Goal: Check status: Check status

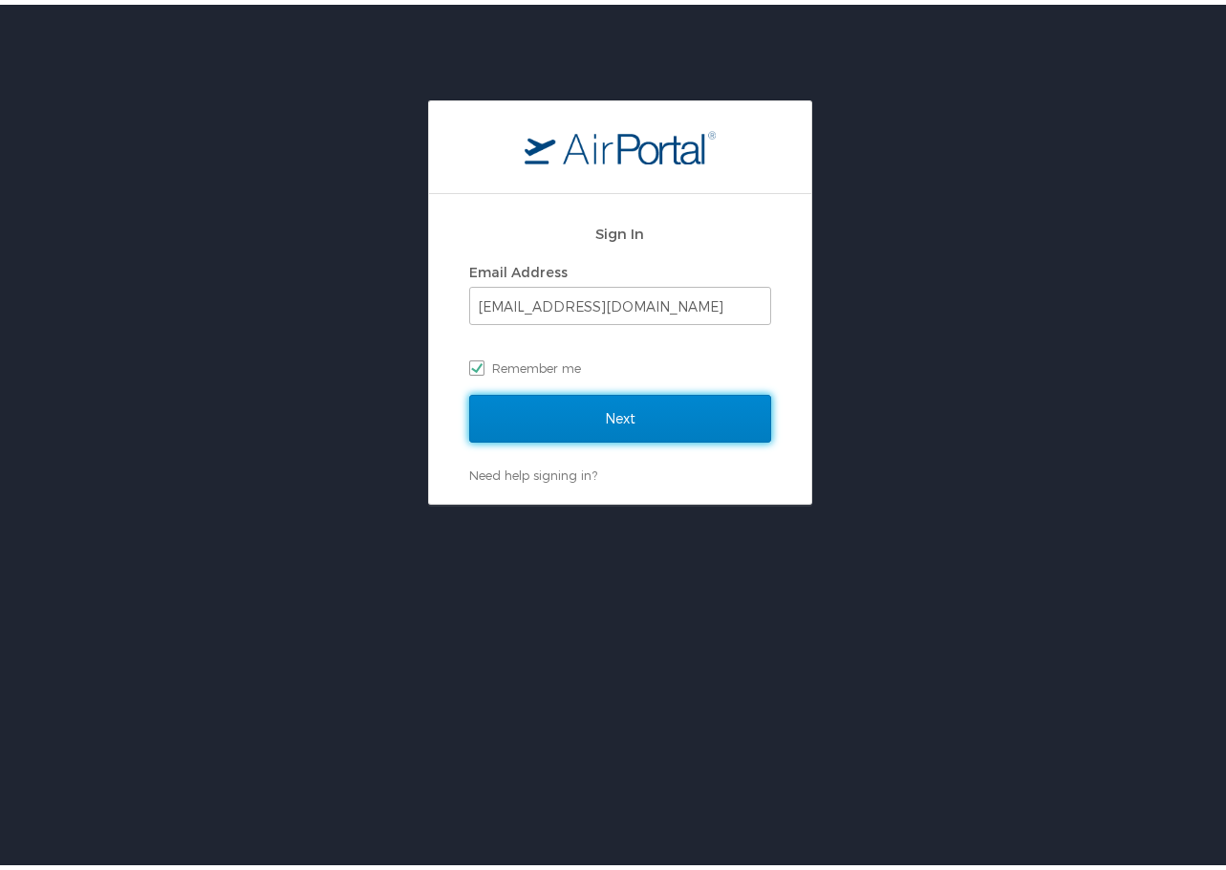
click at [637, 410] on input "Next" at bounding box center [620, 414] width 302 height 48
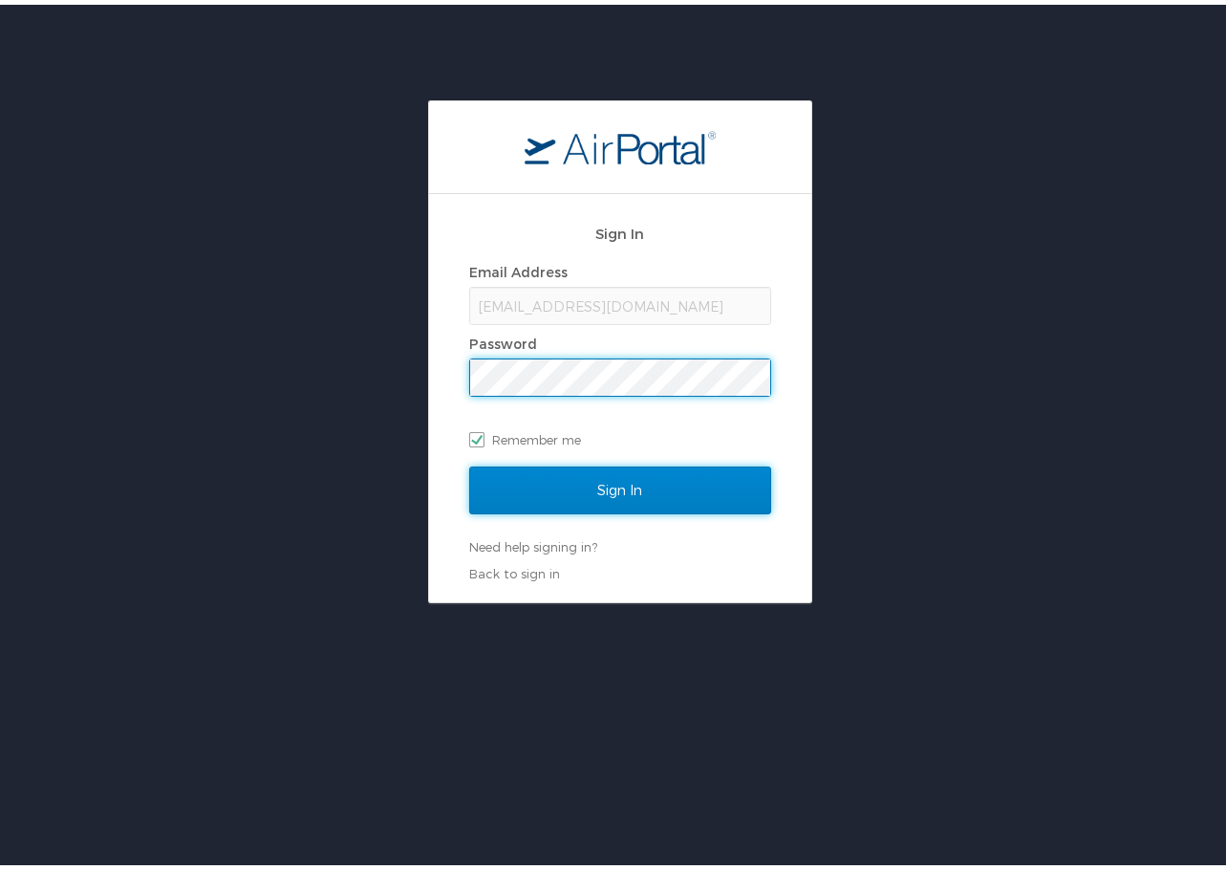
click at [632, 485] on input "Sign In" at bounding box center [620, 486] width 302 height 48
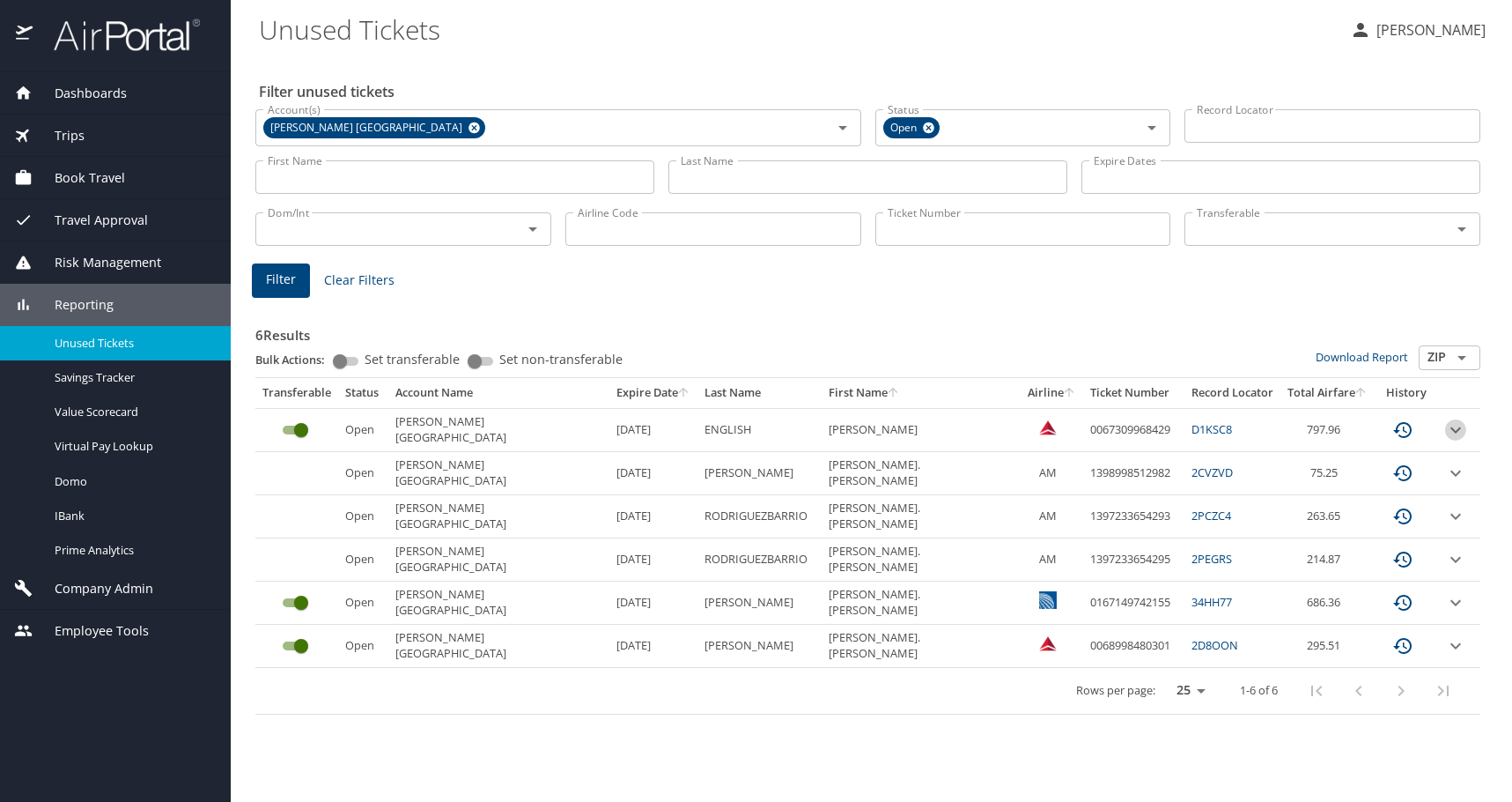
click at [1142, 426] on icon "expand row" at bounding box center [1455, 430] width 21 height 21
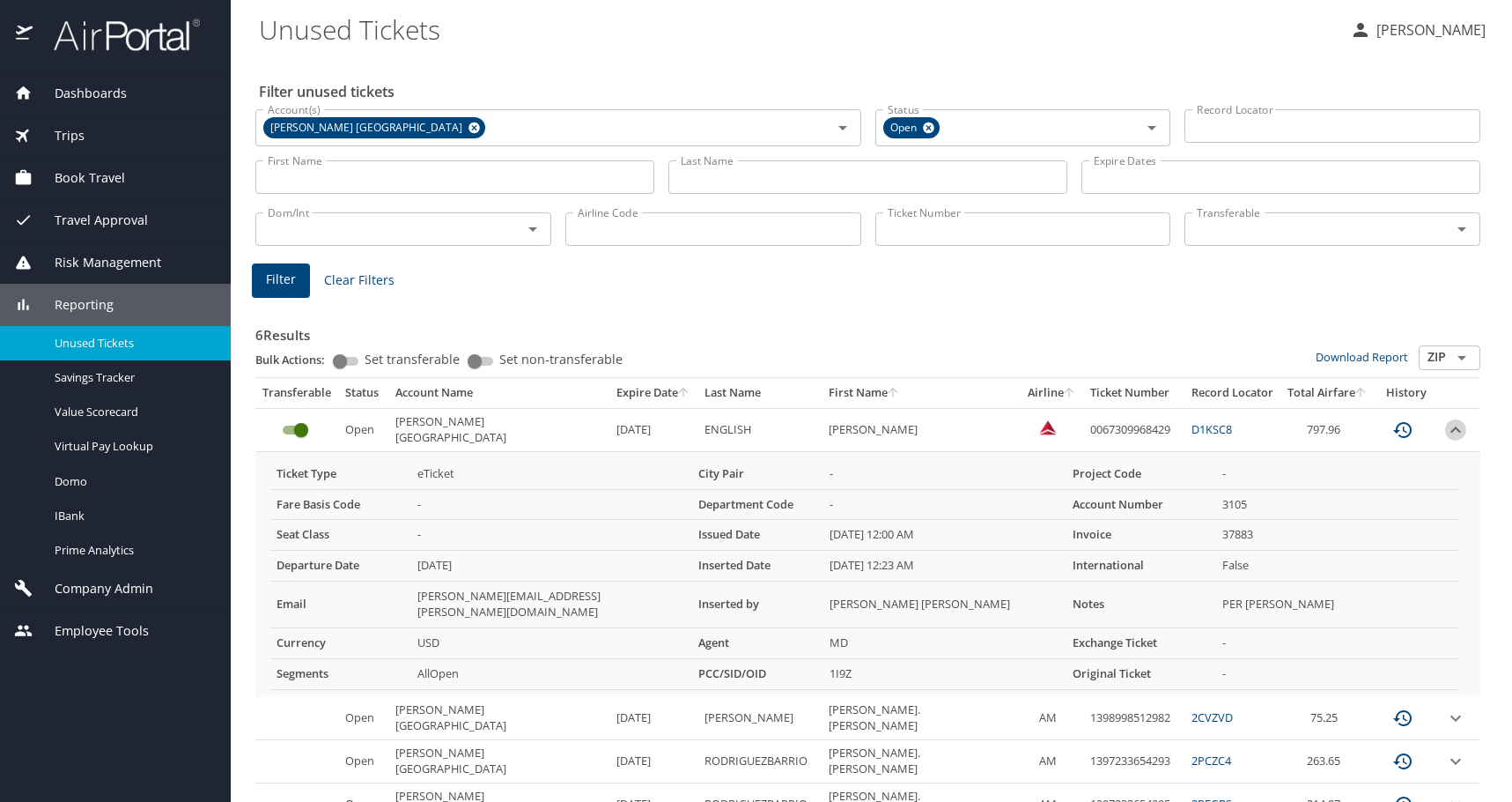
click at [1142, 426] on icon "expand row" at bounding box center [1455, 430] width 21 height 21
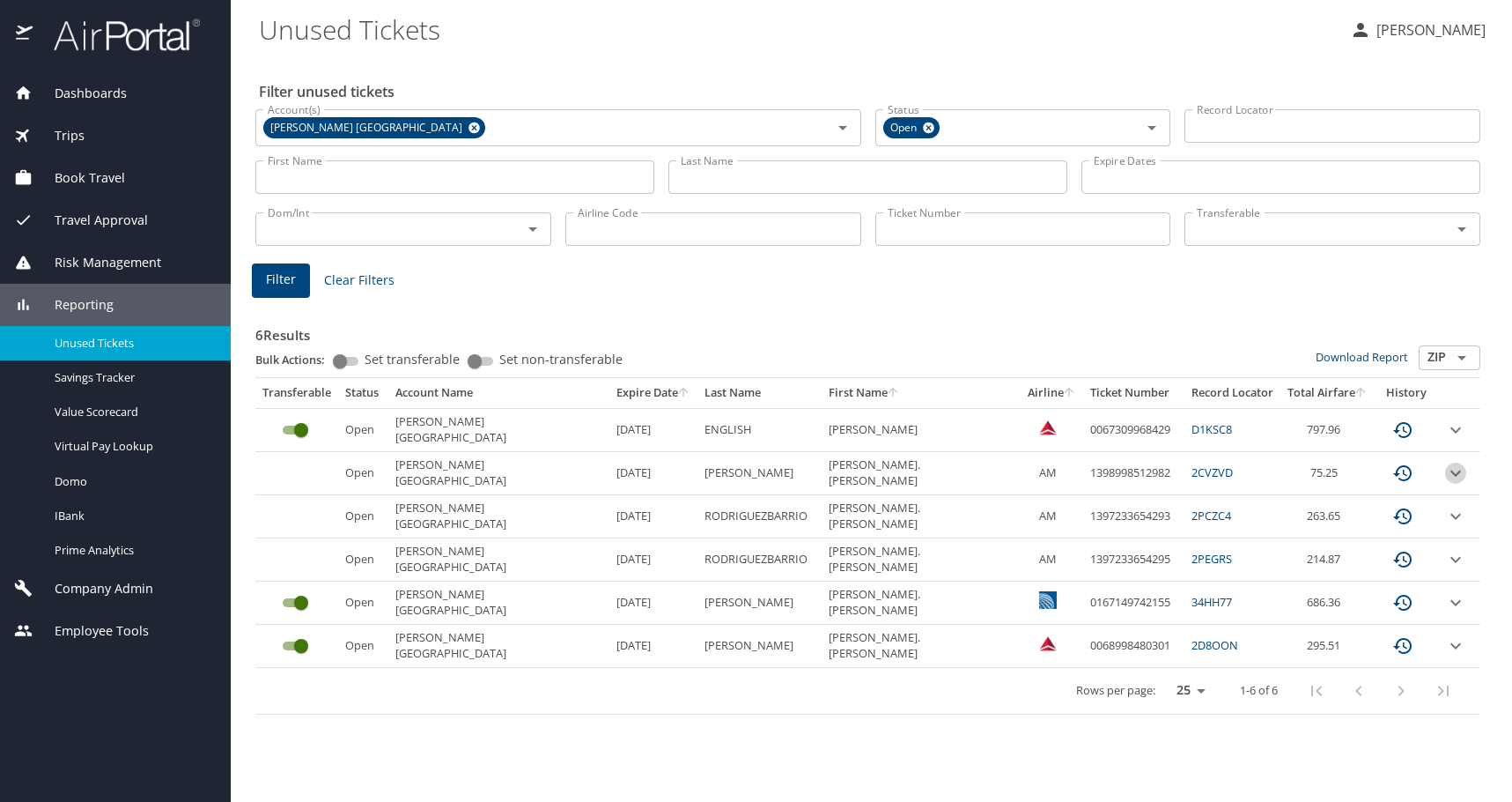
click at [1142, 466] on icon "expand row" at bounding box center [1455, 473] width 21 height 21
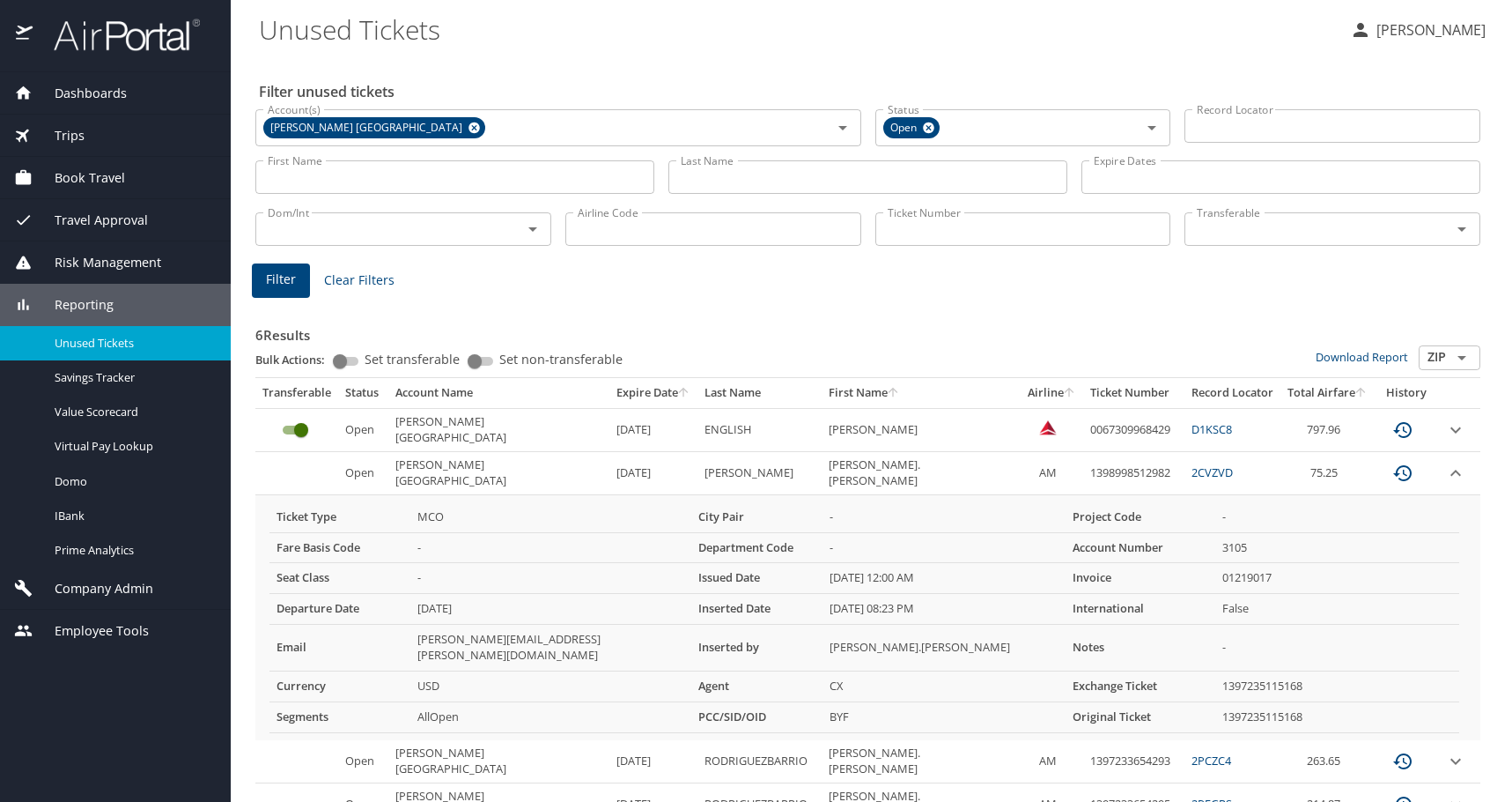
click at [1142, 466] on td "custom pagination table" at bounding box center [1459, 473] width 42 height 43
click at [1142, 466] on icon "expand row" at bounding box center [1455, 473] width 21 height 21
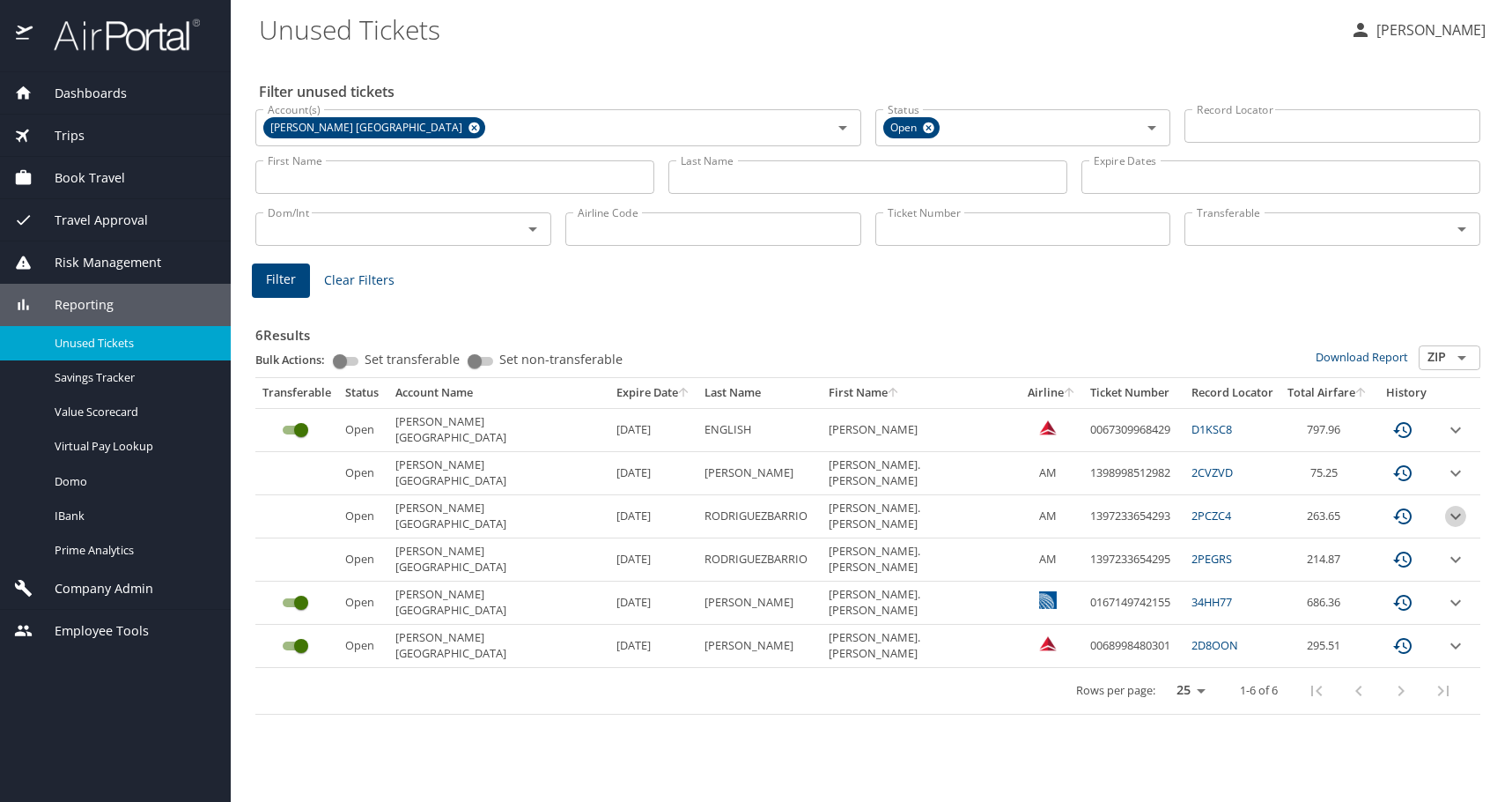
click at [1142, 509] on icon "expand row" at bounding box center [1455, 515] width 21 height 21
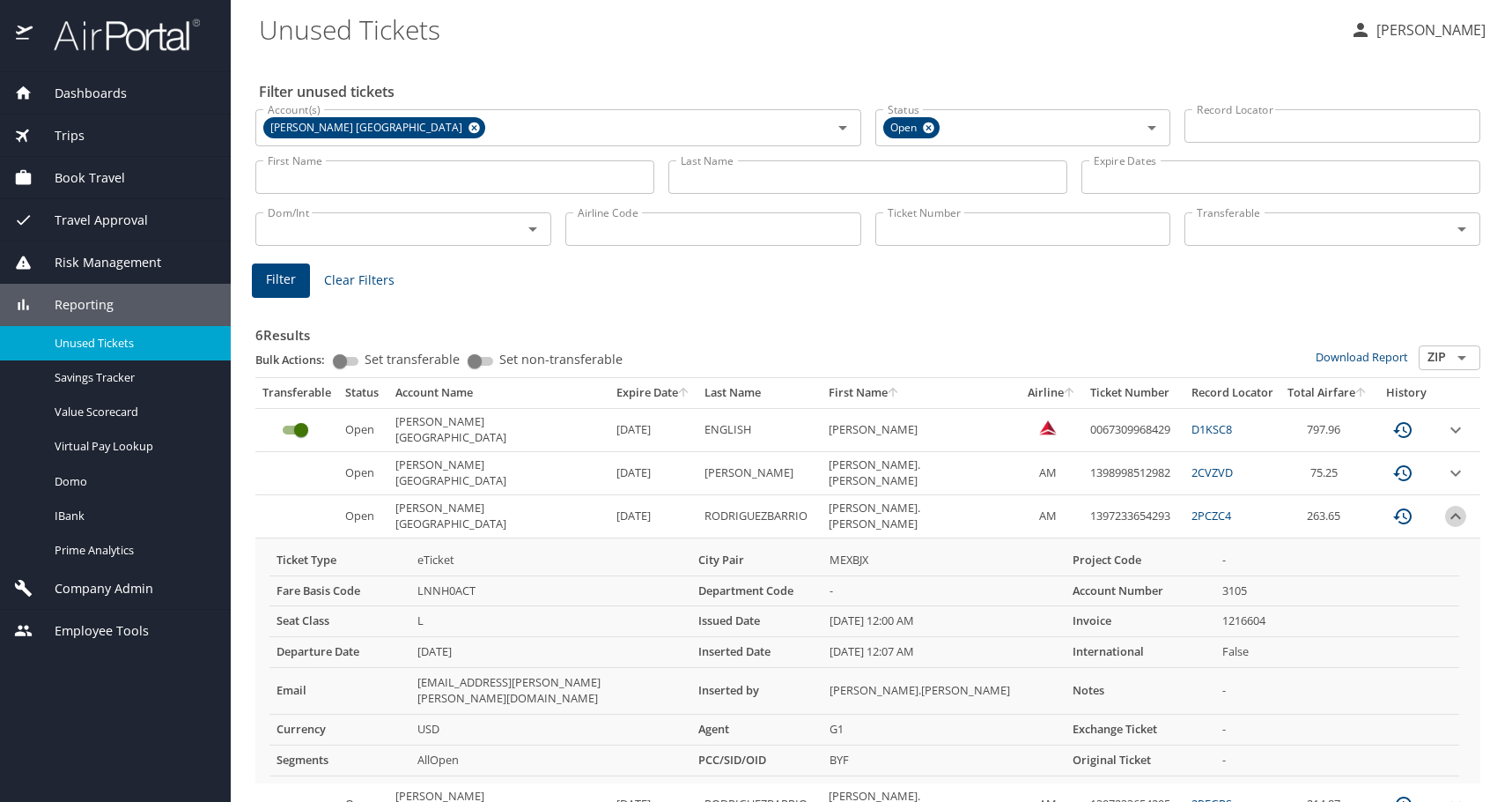
click at [1142, 509] on icon "expand row" at bounding box center [1455, 515] width 21 height 21
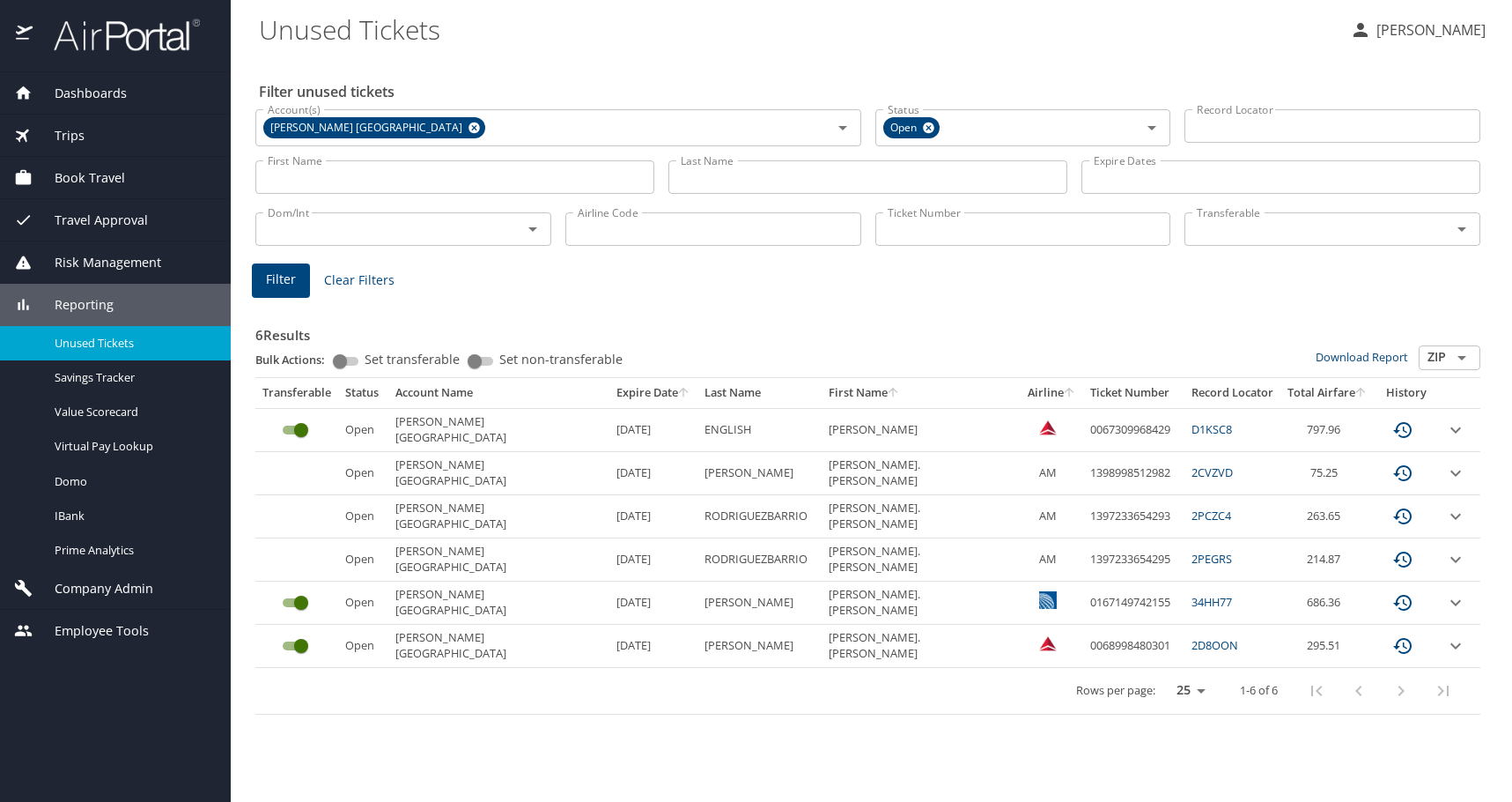
click at [1142, 565] on icon "expand row" at bounding box center [1455, 559] width 21 height 21
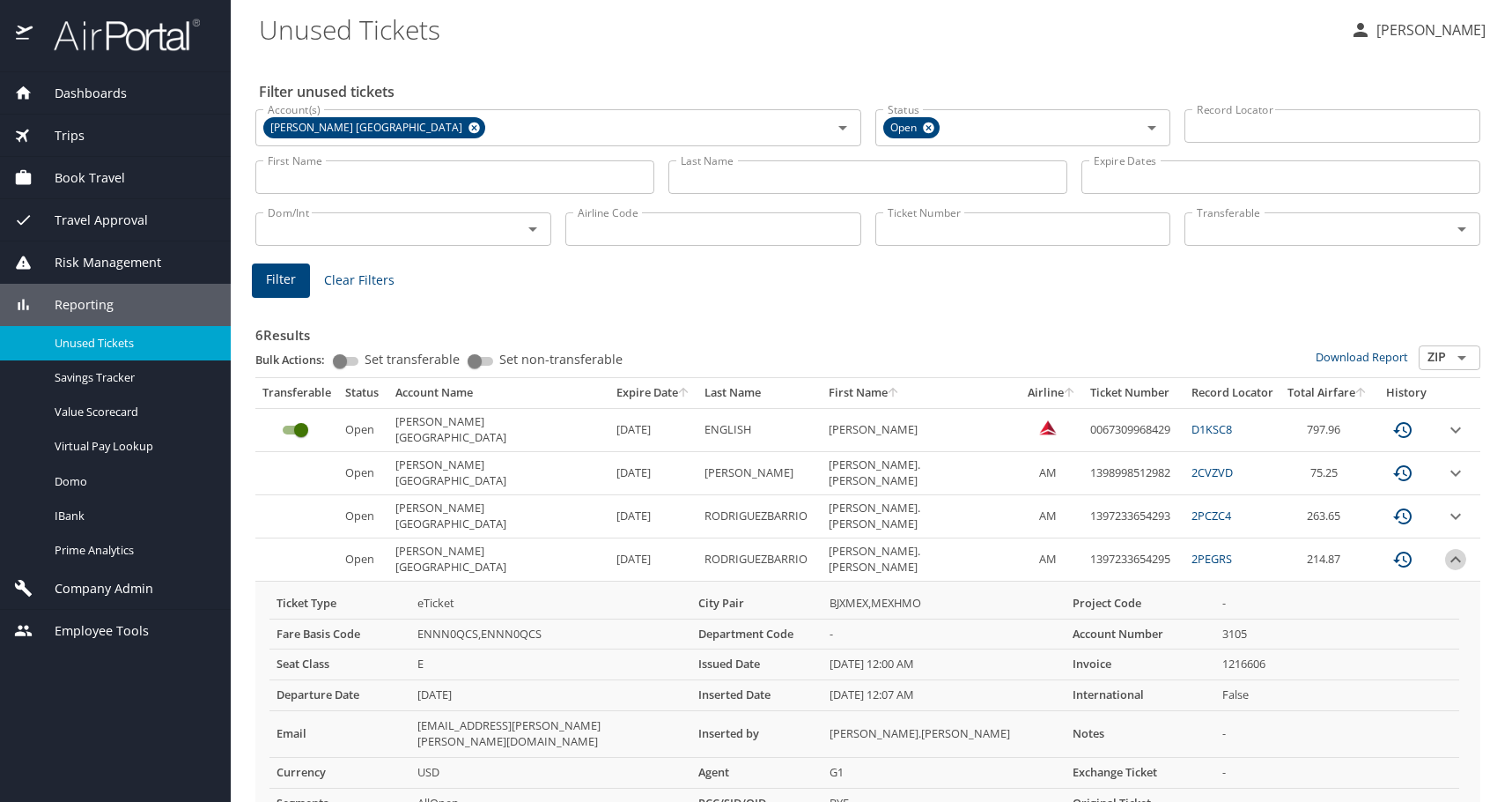
click at [1142, 565] on icon "expand row" at bounding box center [1455, 559] width 21 height 21
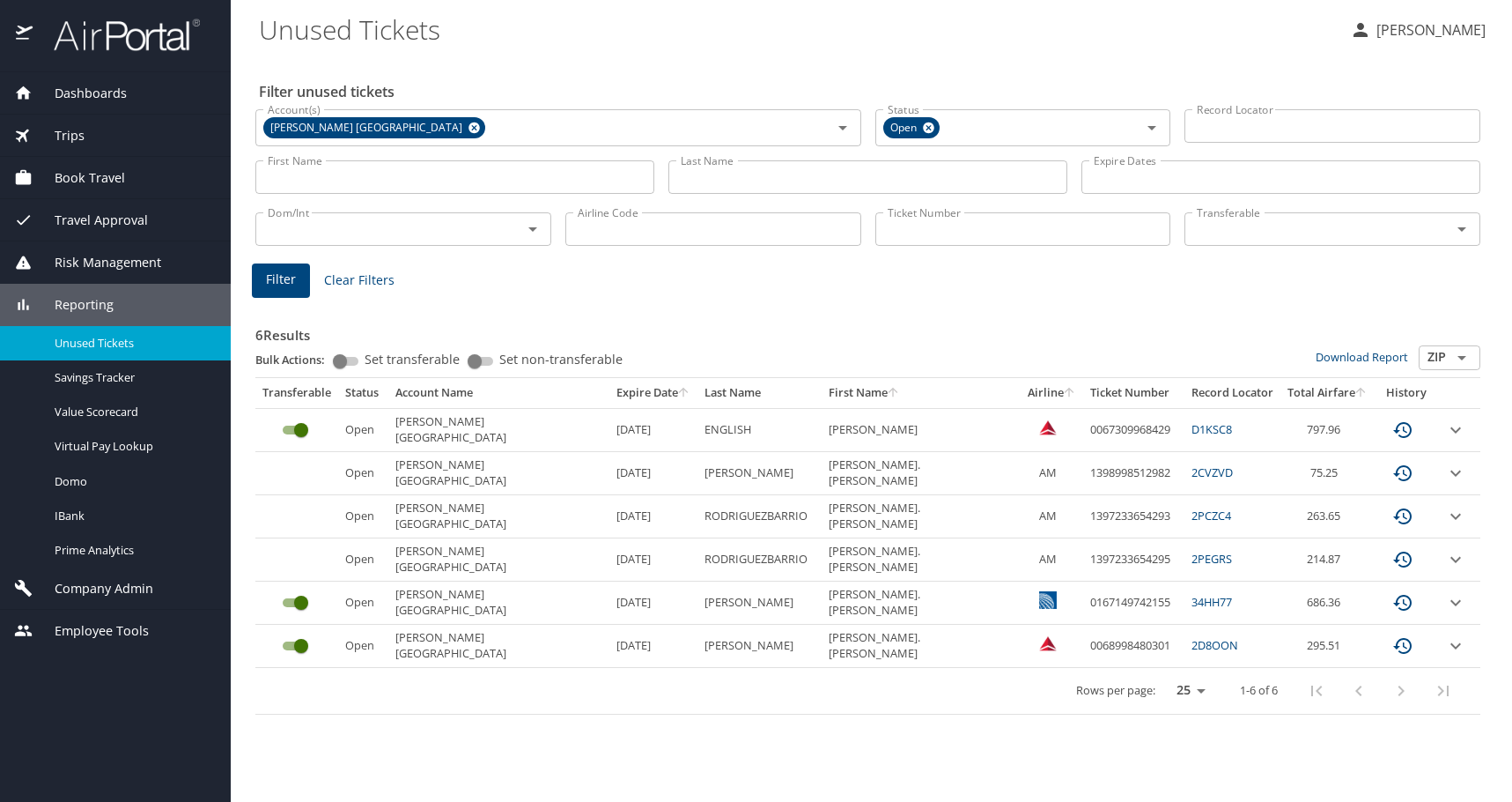
click at [1142, 652] on icon "expand row" at bounding box center [1455, 645] width 21 height 21
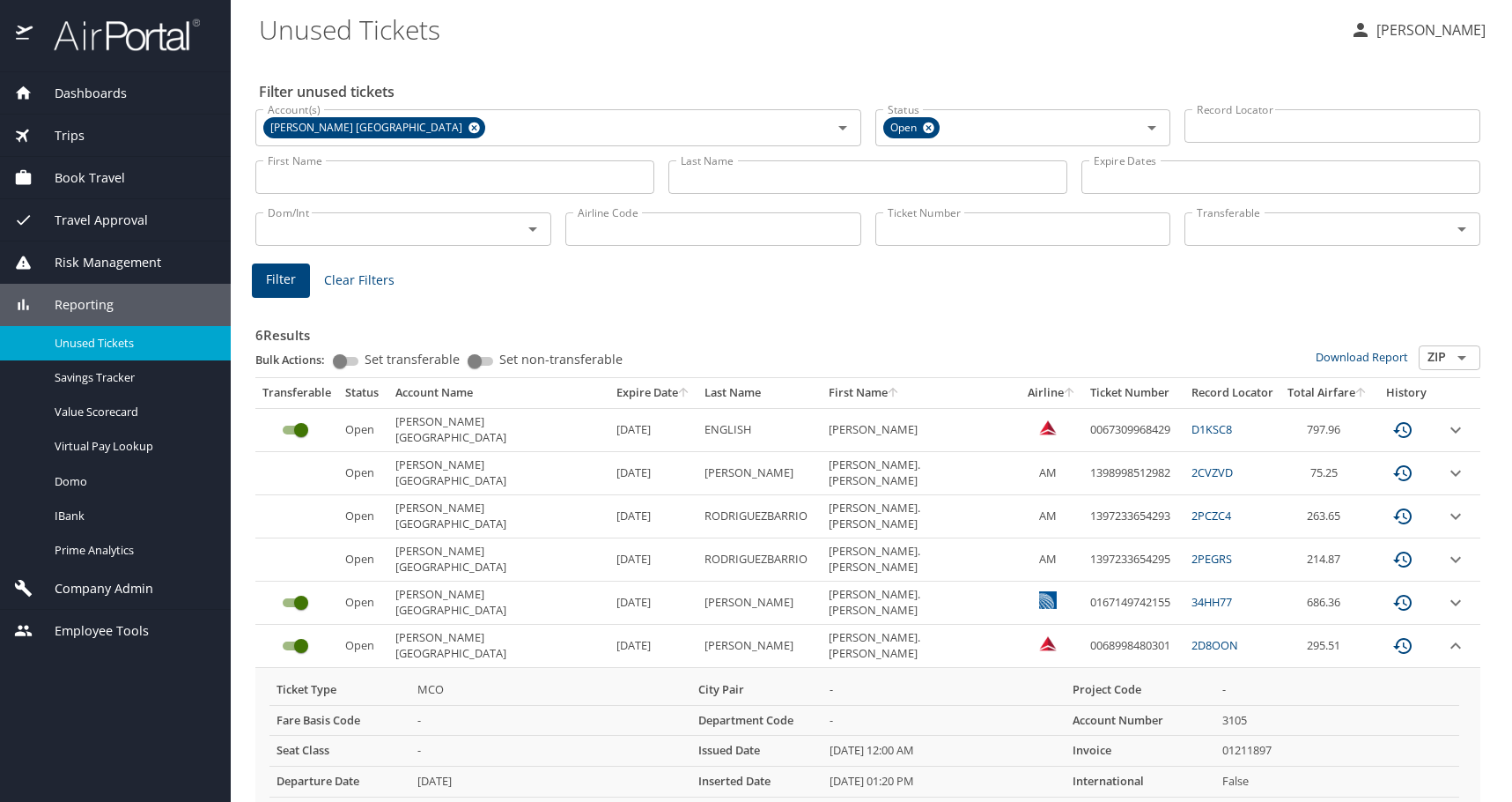
click at [1142, 652] on td "custom pagination table" at bounding box center [1459, 645] width 42 height 43
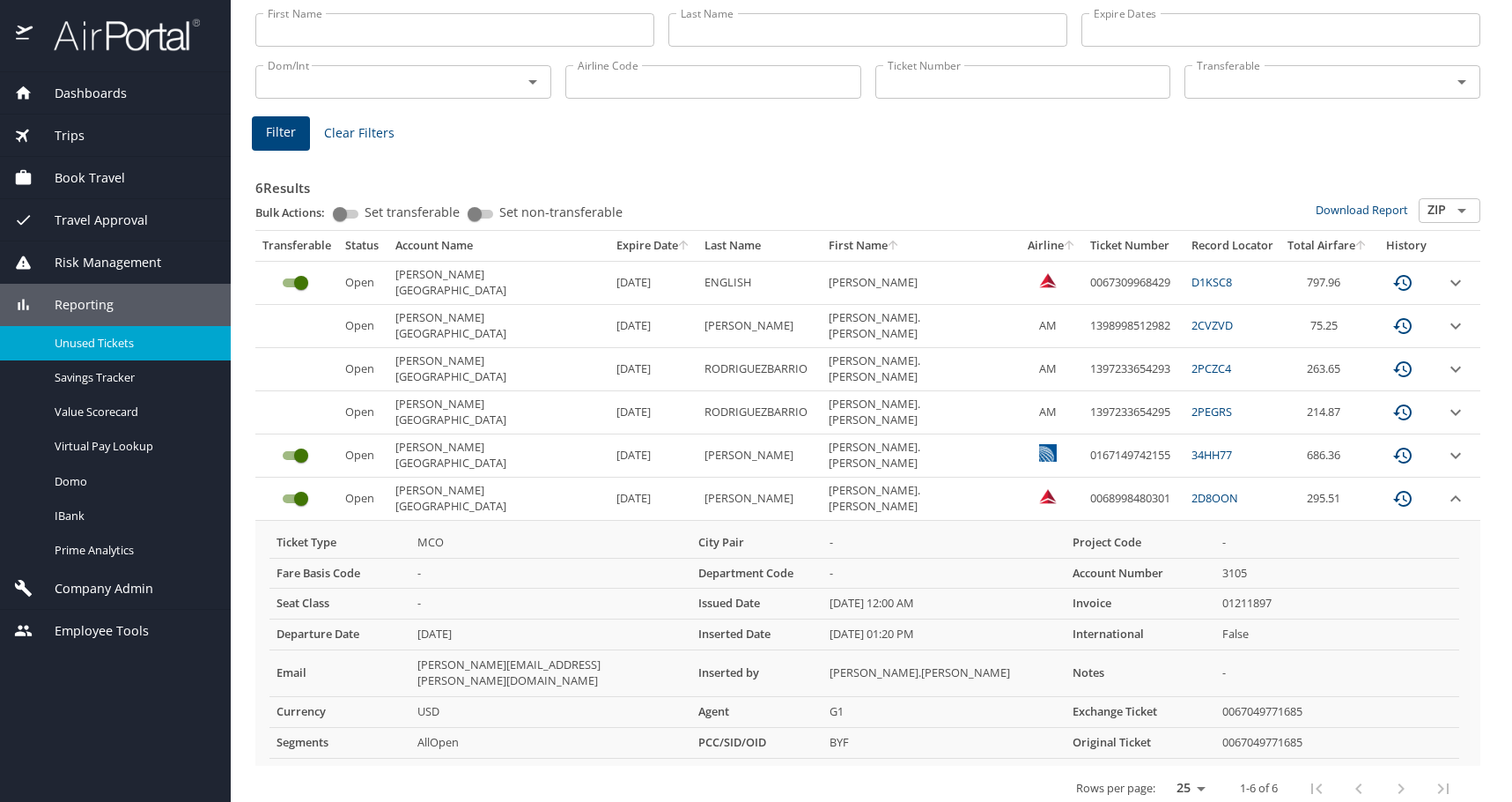
scroll to position [148, 0]
